Goal: Obtain resource: Obtain resource

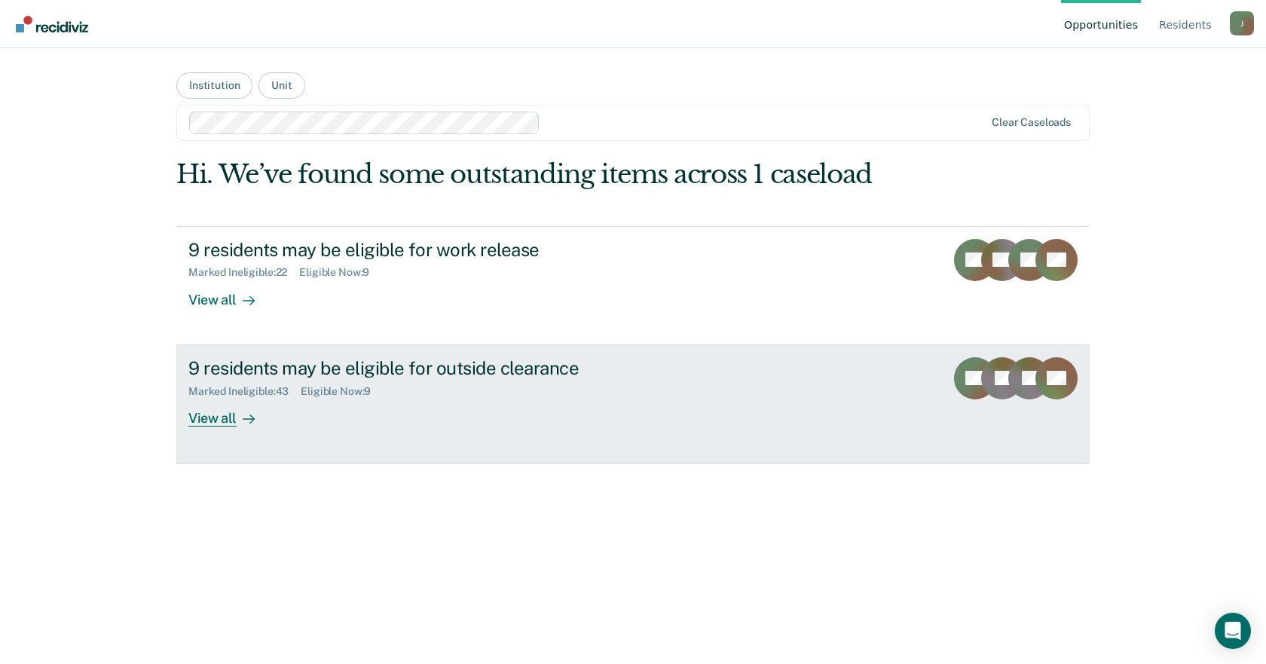
click at [225, 424] on div "View all" at bounding box center [230, 411] width 84 height 29
